Goal: Find specific page/section: Find specific page/section

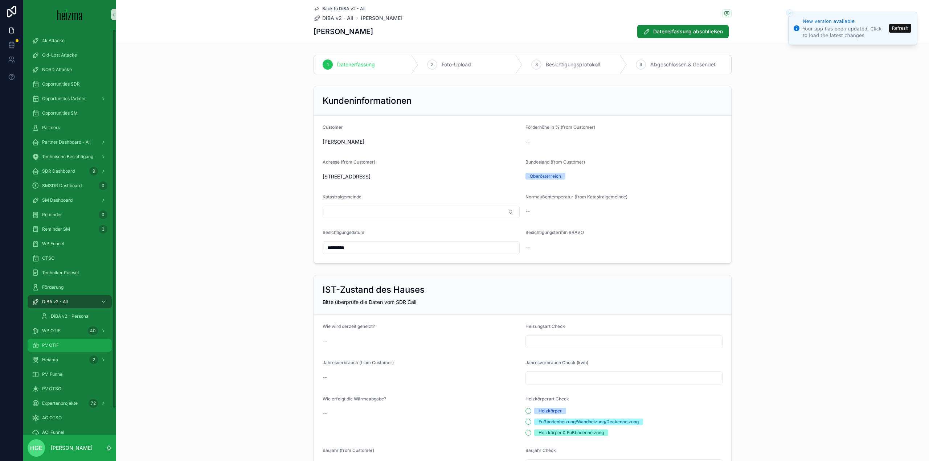
click at [70, 344] on div "PV OTIF" at bounding box center [69, 346] width 75 height 12
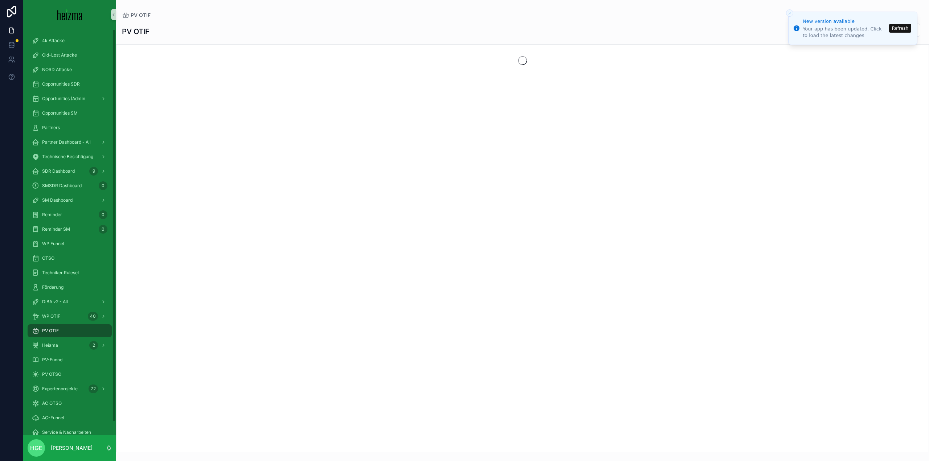
click at [895, 29] on button "Refresh" at bounding box center [900, 28] width 22 height 9
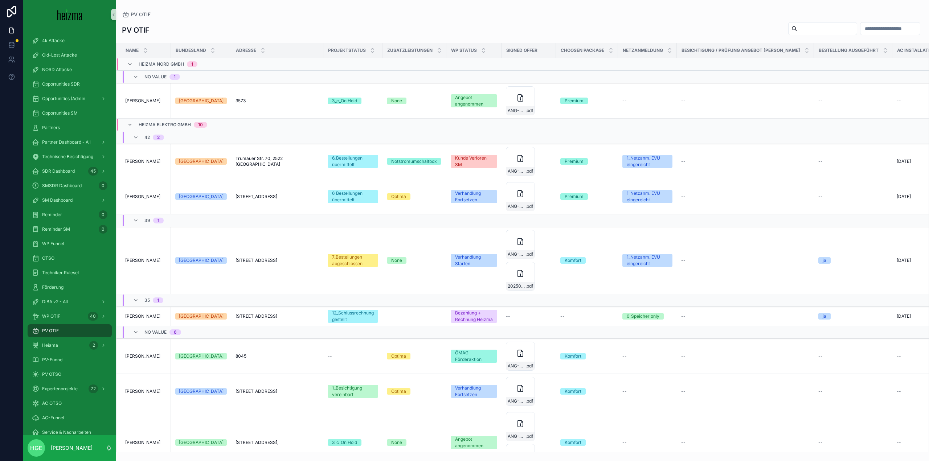
click at [826, 25] on input "scrollable content" at bounding box center [826, 29] width 59 height 10
type input "*****"
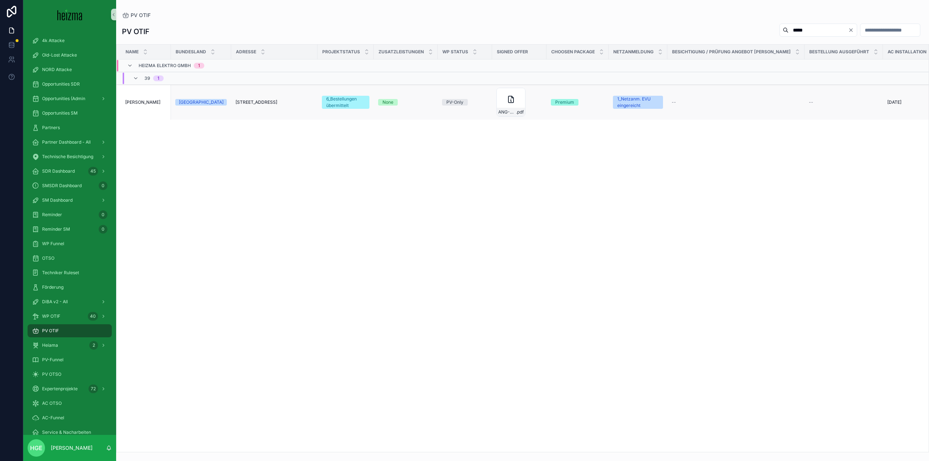
click at [140, 98] on td "[PERSON_NAME] [PERSON_NAME]" at bounding box center [143, 102] width 54 height 35
click at [139, 102] on span "[PERSON_NAME]" at bounding box center [142, 102] width 35 height 6
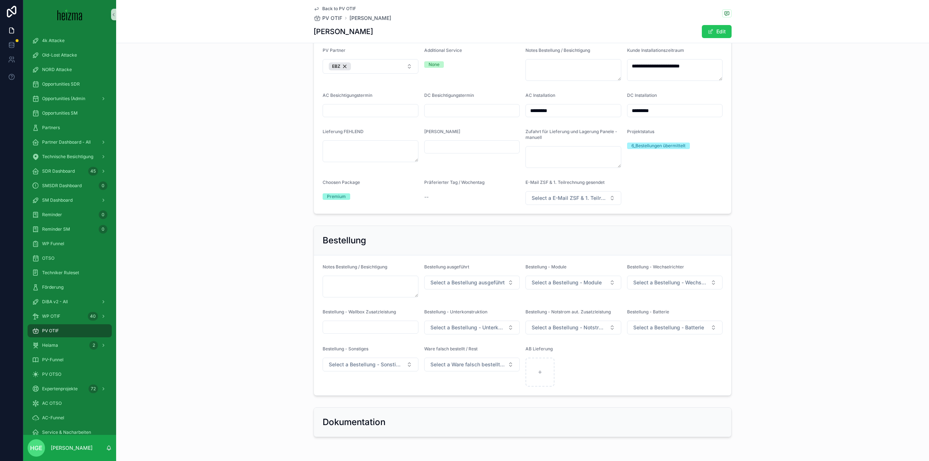
scroll to position [1291, 0]
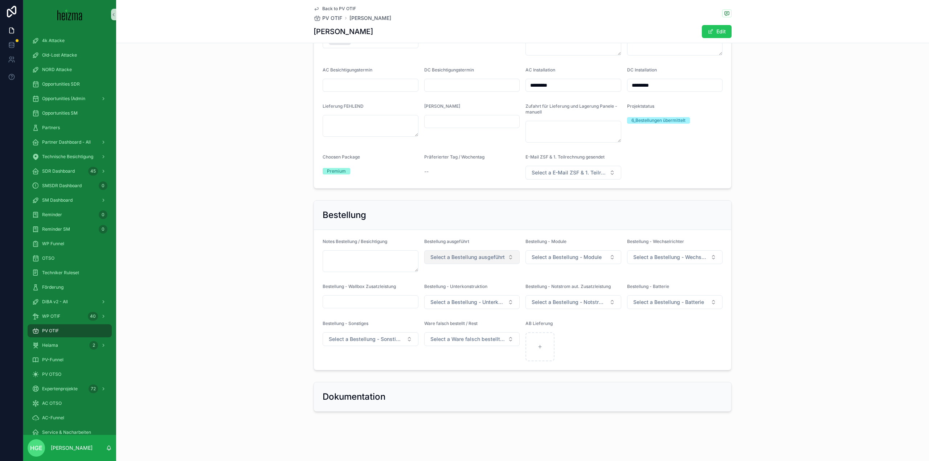
click at [434, 264] on button "Select a Bestellung ausgeführt" at bounding box center [472, 257] width 96 height 14
click at [449, 284] on div "ja" at bounding box center [469, 286] width 92 height 11
click at [531, 263] on button "Select a Bestellung - Module" at bounding box center [573, 257] width 96 height 14
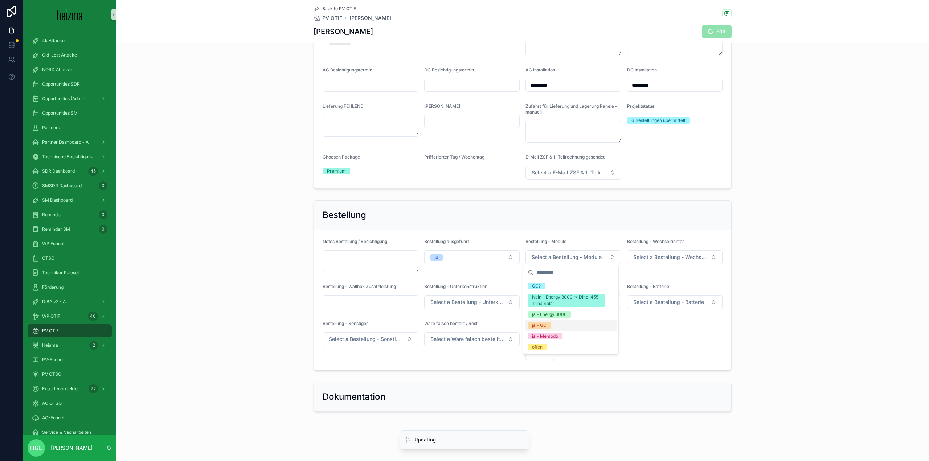
click at [545, 325] on div "ja - GC" at bounding box center [539, 325] width 15 height 7
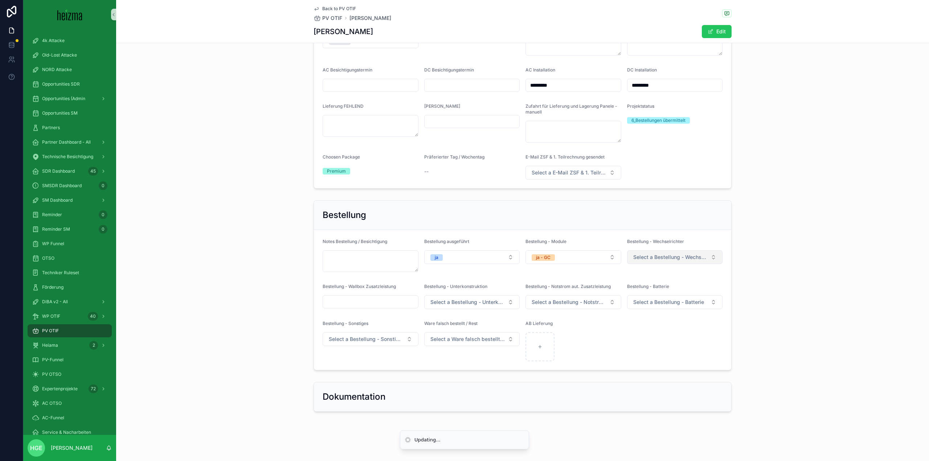
click at [678, 256] on span "Select a Bestellung - Wechselrichter" at bounding box center [670, 257] width 75 height 7
click at [648, 331] on span "ja - GC" at bounding box center [640, 330] width 23 height 7
click at [465, 297] on button "Select a Bestellung - Unterkonstruktion" at bounding box center [472, 302] width 96 height 14
click at [453, 357] on div "ja - GC" at bounding box center [469, 353] width 92 height 11
click at [612, 305] on button "Select a Bestellung - Notstrom aut. Zusatzleistung" at bounding box center [573, 302] width 96 height 14
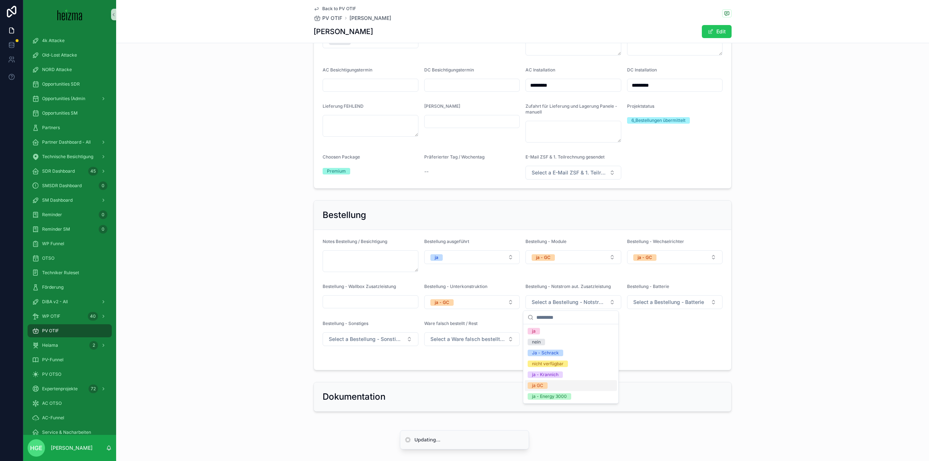
drag, startPoint x: 785, startPoint y: 367, endPoint x: 694, endPoint y: 322, distance: 101.9
click at [784, 366] on div "Bestellung Notes Bestellung / Besichtigung Bestellung ausgeführt ja Bestellung …" at bounding box center [522, 285] width 813 height 176
click at [676, 302] on span "Select a Bestellung - Batterie" at bounding box center [668, 302] width 71 height 7
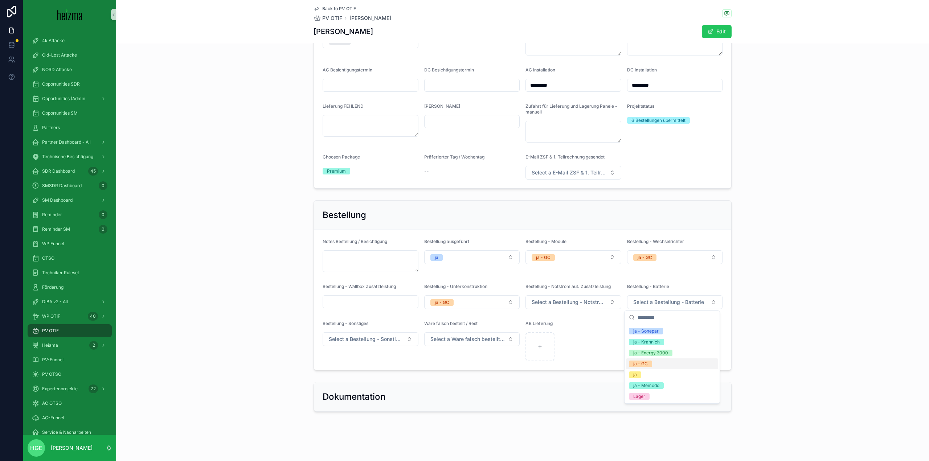
click at [659, 369] on div "ja - GC" at bounding box center [672, 363] width 92 height 11
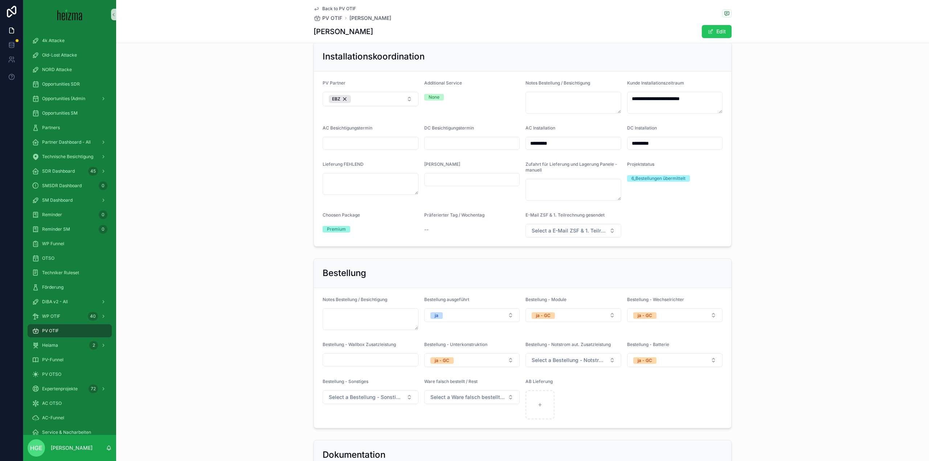
scroll to position [1219, 0]
click at [540, 418] on div "scrollable content" at bounding box center [539, 406] width 29 height 29
type input "**********"
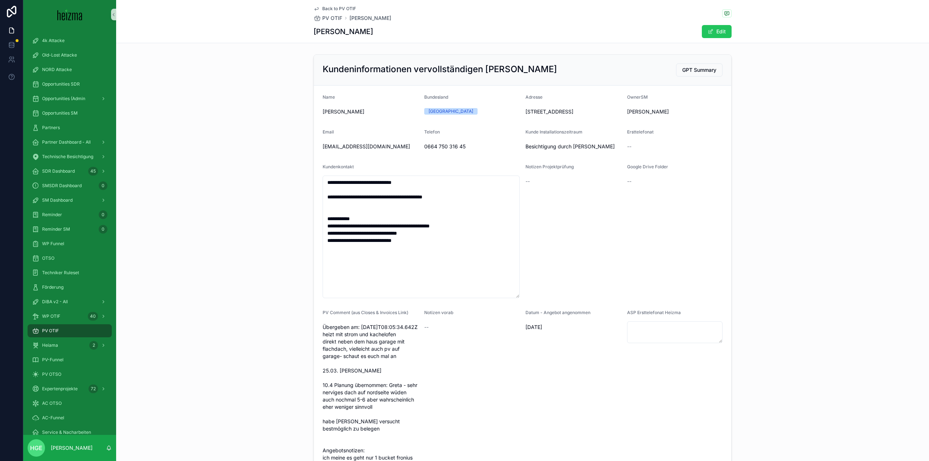
scroll to position [0, 0]
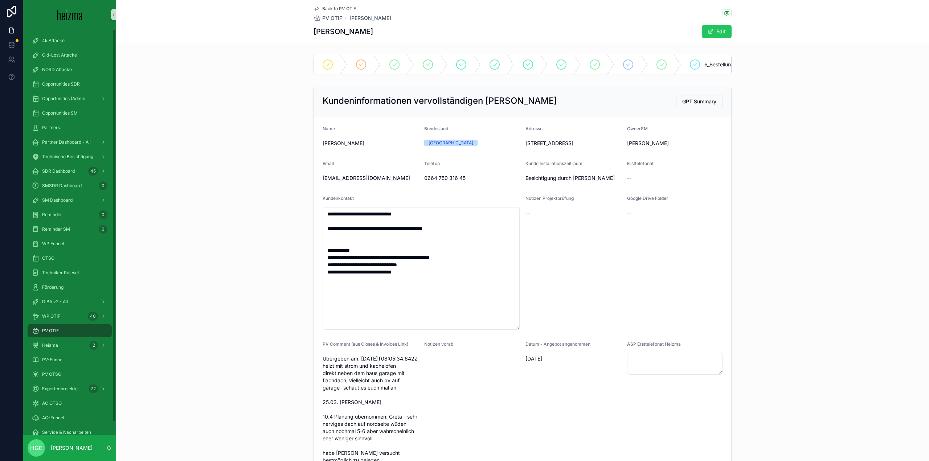
click at [76, 328] on div "PV OTIF" at bounding box center [69, 331] width 75 height 12
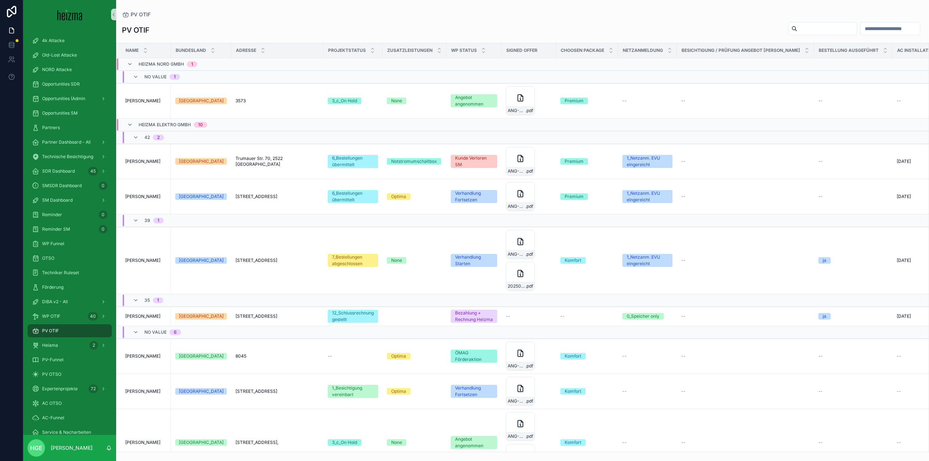
click at [797, 31] on input "scrollable content" at bounding box center [826, 29] width 59 height 10
type input "******"
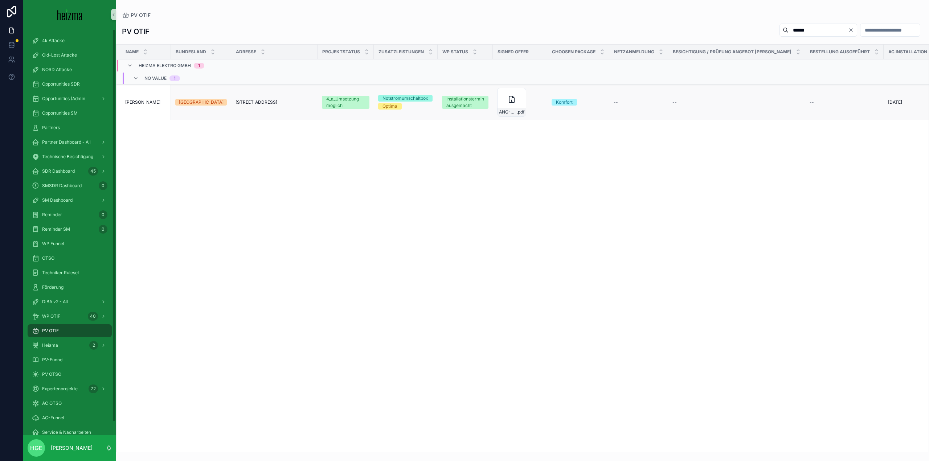
click at [135, 99] on td "[PERSON_NAME] [PERSON_NAME]" at bounding box center [143, 102] width 54 height 35
click at [135, 103] on span "[PERSON_NAME]" at bounding box center [142, 102] width 35 height 6
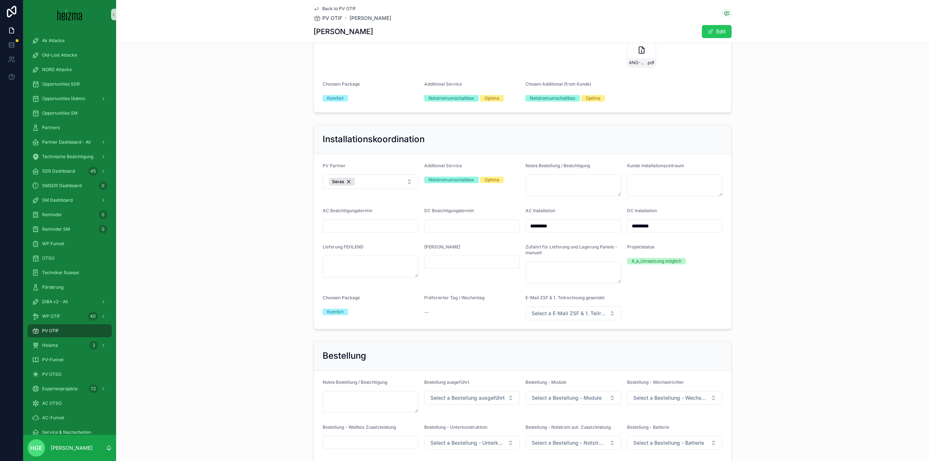
scroll to position [1308, 0]
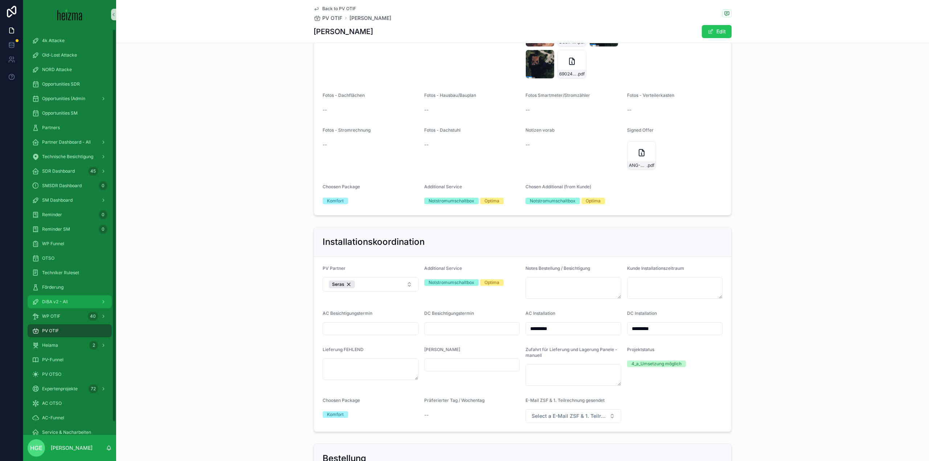
drag, startPoint x: 76, startPoint y: 298, endPoint x: 271, endPoint y: 239, distance: 204.2
click at [76, 298] on div "DiBA v2 - All" at bounding box center [69, 302] width 75 height 12
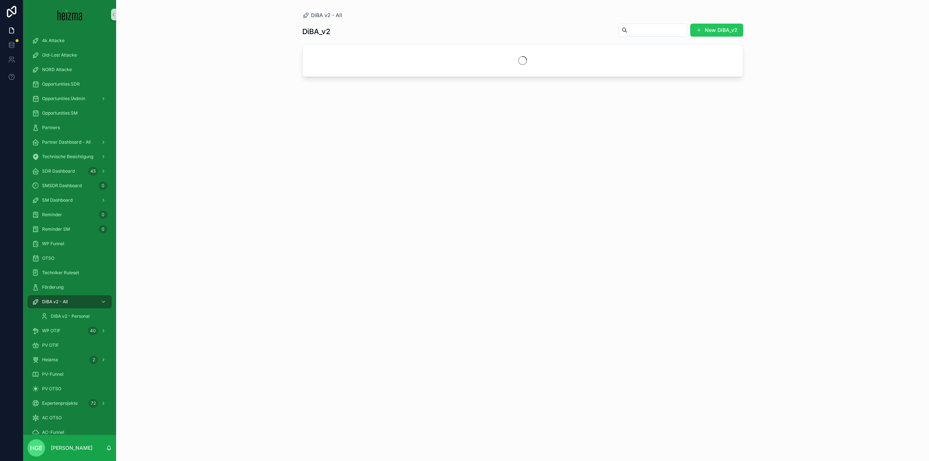
click at [649, 36] on div "New DiBA_v2" at bounding box center [677, 30] width 131 height 14
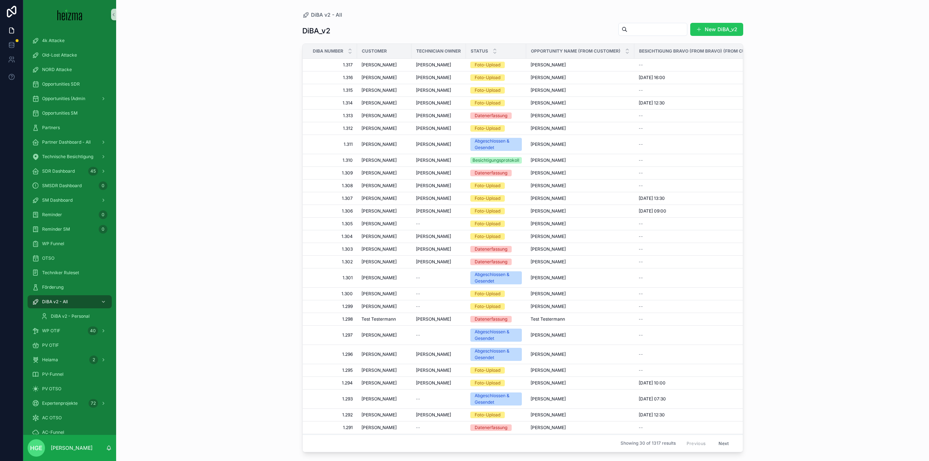
click at [652, 32] on input "scrollable content" at bounding box center [656, 29] width 59 height 10
type input "******"
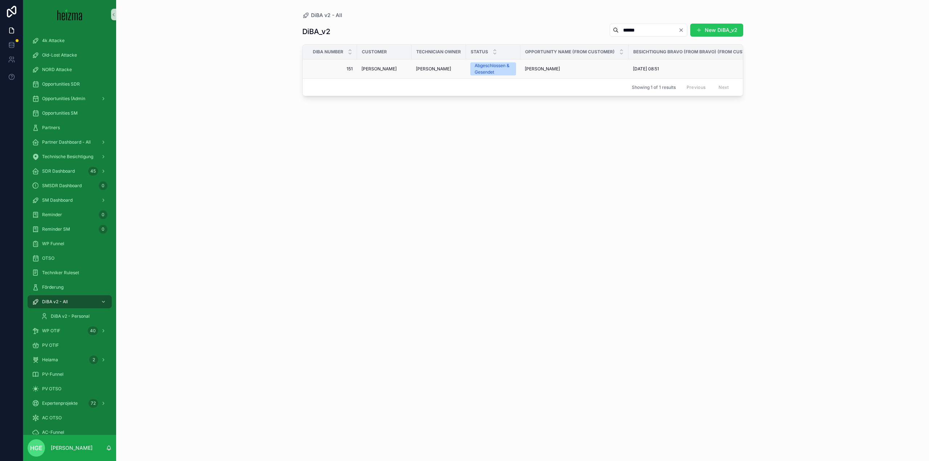
click at [381, 66] on span "[PERSON_NAME]" at bounding box center [378, 69] width 35 height 6
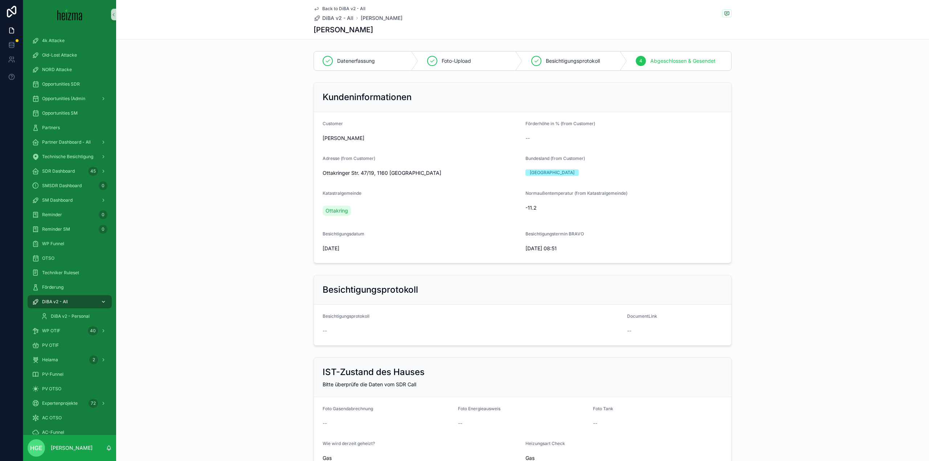
click at [71, 307] on div "DiBA v2 - All" at bounding box center [69, 302] width 75 height 12
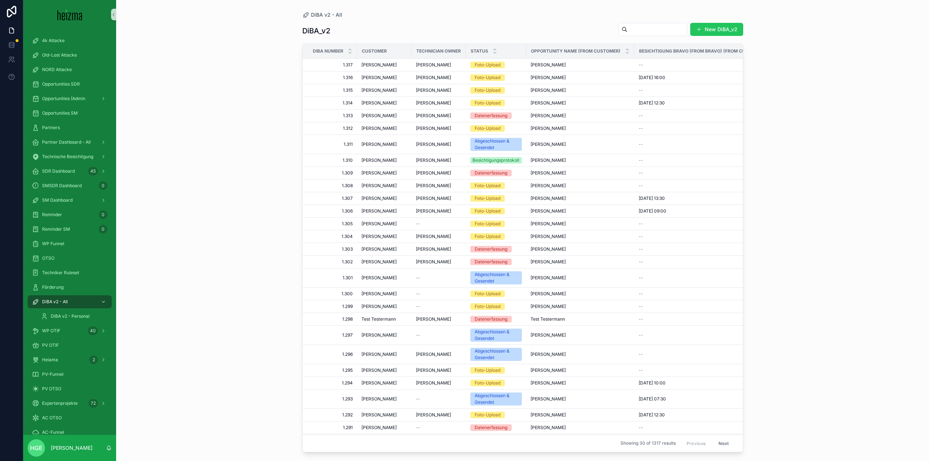
click at [658, 35] on div "New DiBA_v2" at bounding box center [677, 29] width 131 height 14
click at [658, 33] on input "scrollable content" at bounding box center [656, 29] width 59 height 10
type input "**********"
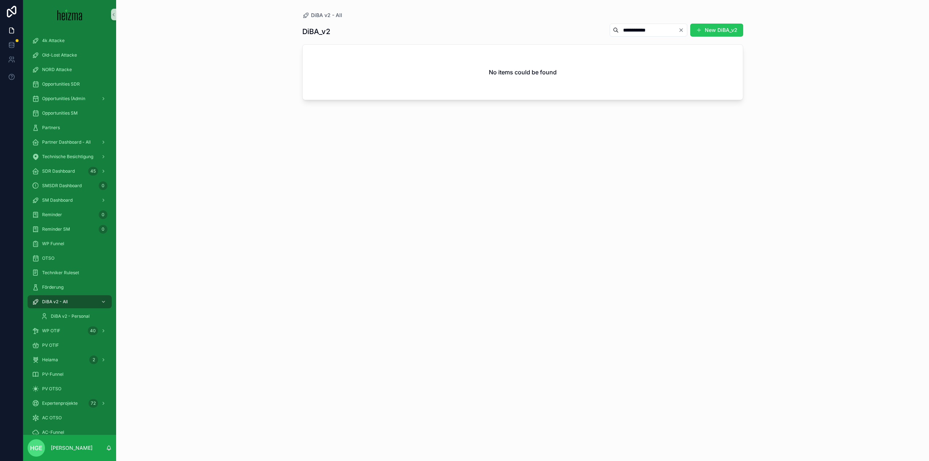
drag, startPoint x: 629, startPoint y: 33, endPoint x: 625, endPoint y: 33, distance: 4.4
click at [625, 33] on input "**********" at bounding box center [648, 30] width 59 height 10
click at [56, 375] on span "PV-Funnel" at bounding box center [52, 375] width 21 height 6
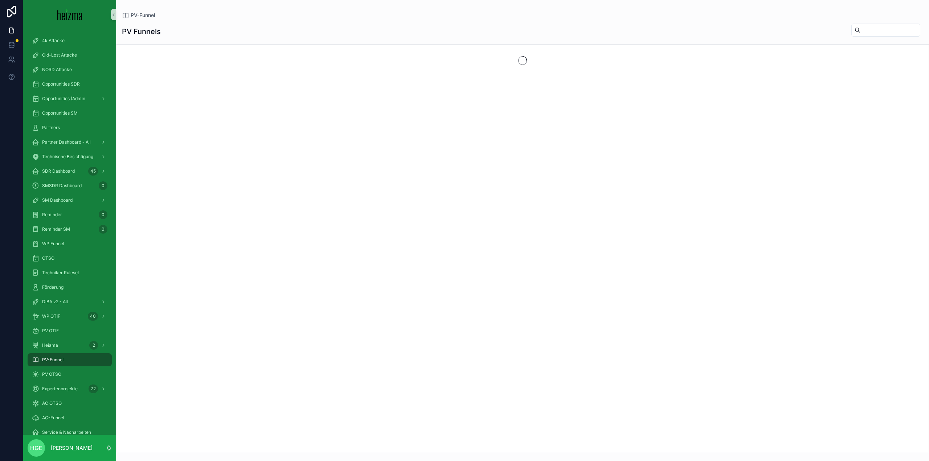
click at [873, 31] on input "scrollable content" at bounding box center [889, 30] width 59 height 10
type input "******"
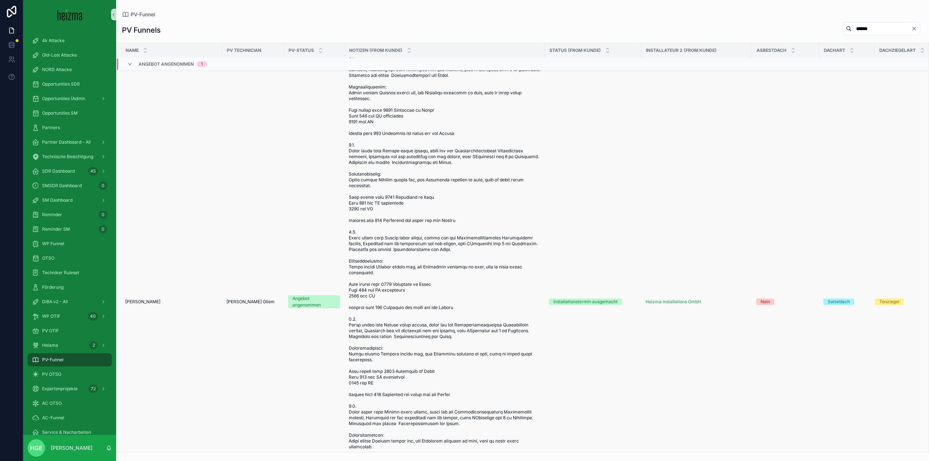
scroll to position [327, 0]
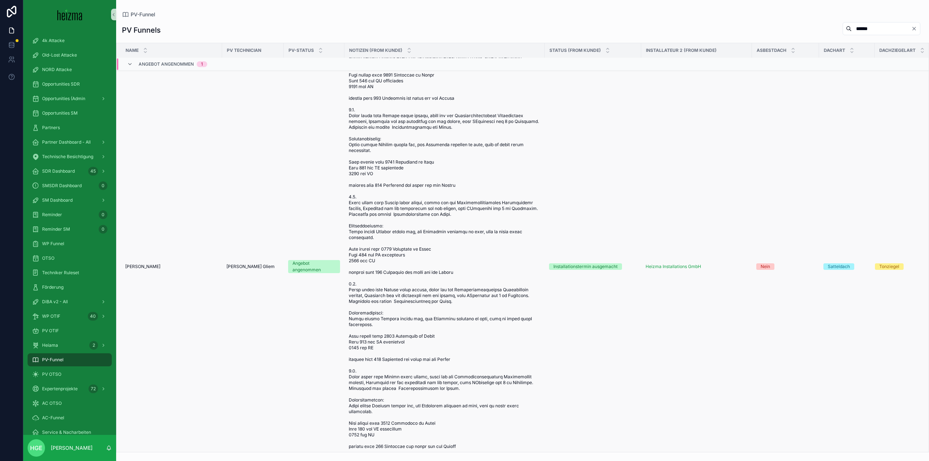
click at [140, 269] on td "[PERSON_NAME] [PERSON_NAME]" at bounding box center [169, 266] width 106 height 1045
click at [140, 270] on span "[PERSON_NAME]" at bounding box center [142, 267] width 35 height 6
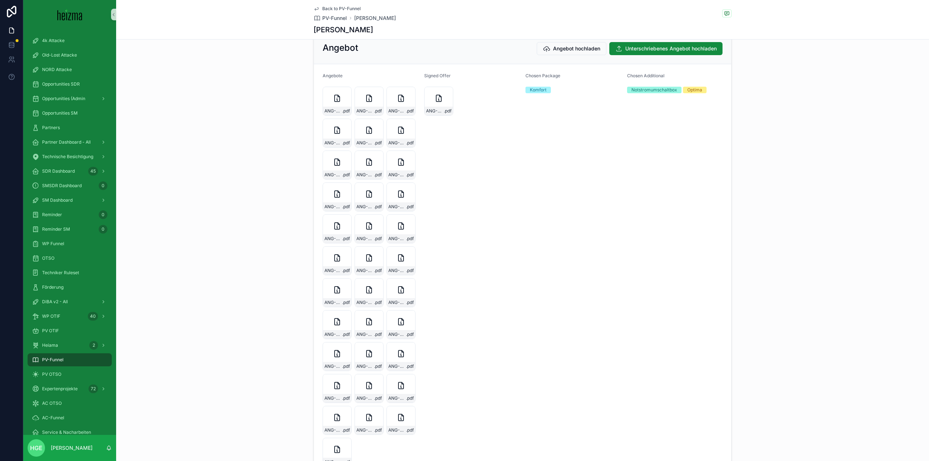
scroll to position [2794, 0]
